Goal: Task Accomplishment & Management: Manage account settings

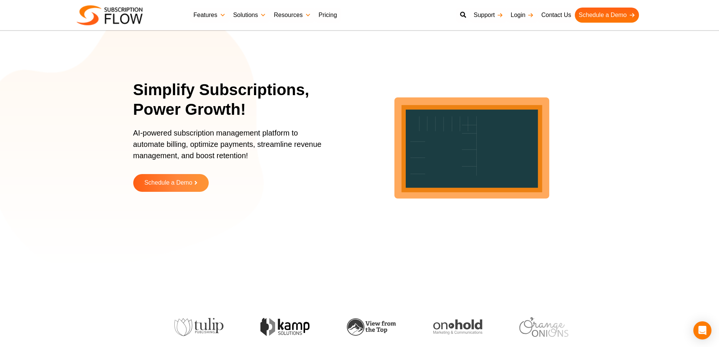
click at [520, 14] on link "Login" at bounding box center [522, 15] width 31 height 15
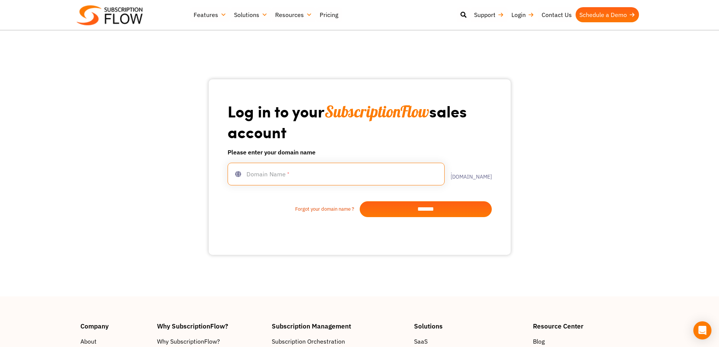
click at [337, 168] on input "text" at bounding box center [336, 174] width 217 height 23
type input "****"
click at [418, 215] on input "*******" at bounding box center [426, 209] width 132 height 16
